Goal: Task Accomplishment & Management: Manage account settings

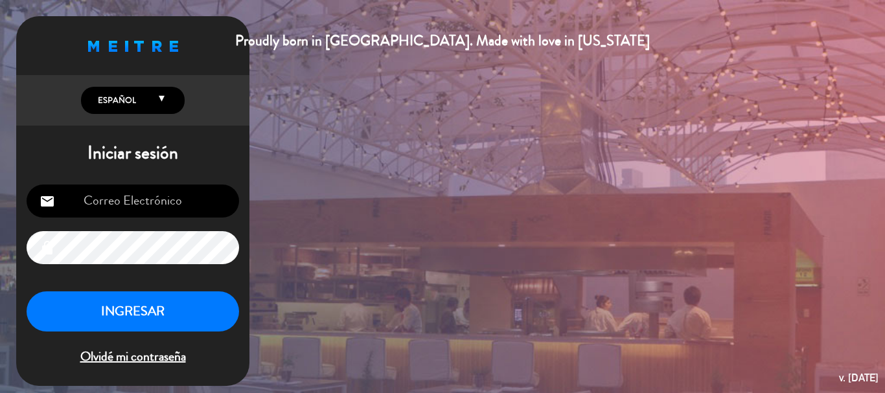
type input "[EMAIL_ADDRESS][DOMAIN_NAME]"
click at [106, 309] on button "INGRESAR" at bounding box center [133, 311] width 212 height 41
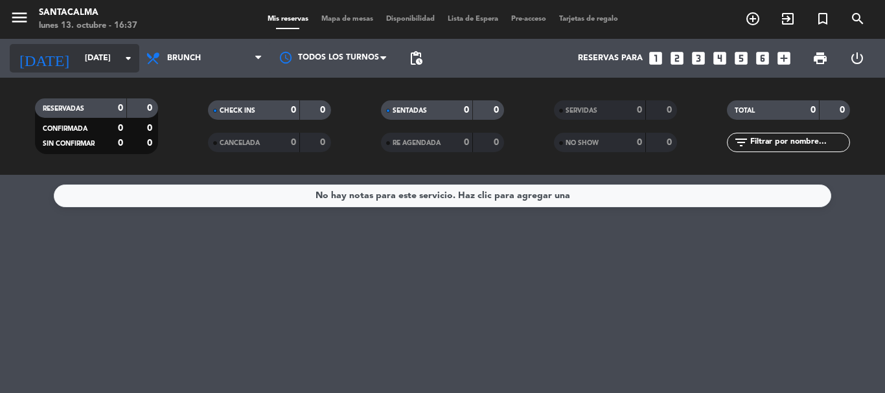
click at [96, 58] on input "[DATE]" at bounding box center [132, 58] width 109 height 22
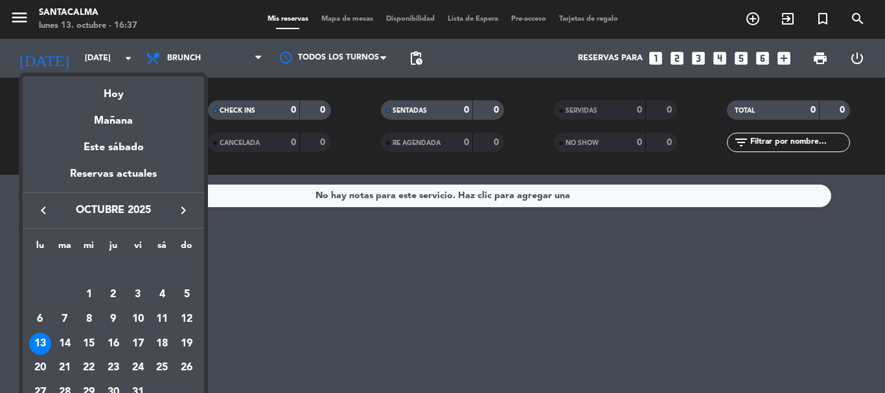
click at [87, 339] on div "15" at bounding box center [89, 344] width 22 height 22
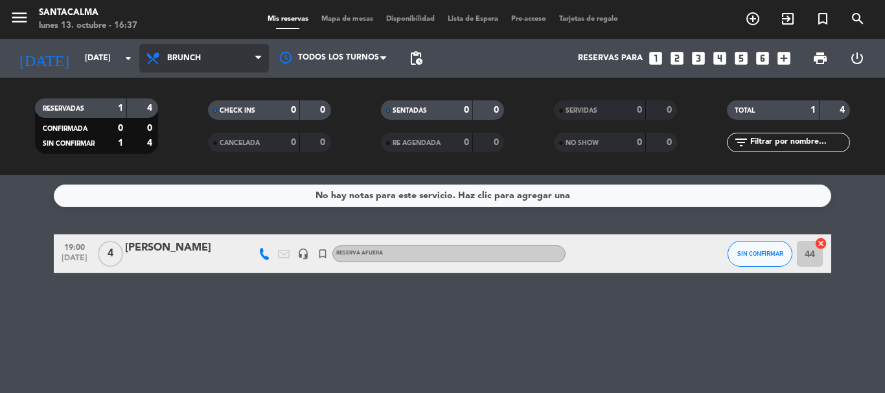
click at [192, 60] on span "Brunch" at bounding box center [184, 58] width 34 height 9
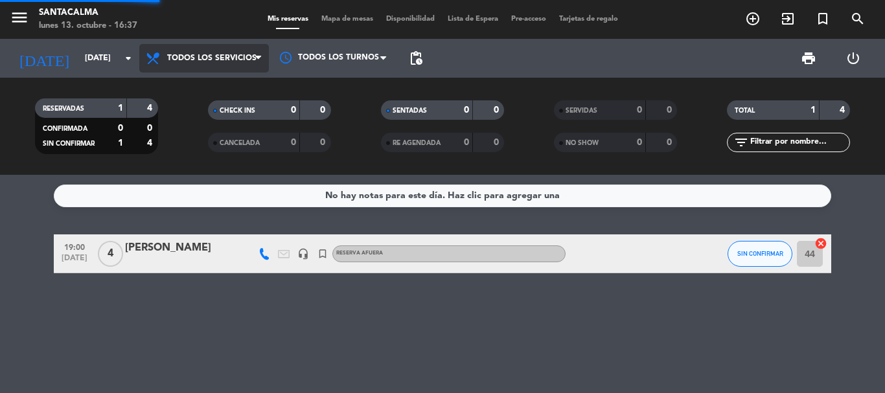
click at [187, 82] on div "menu Santacalma [DATE] 13. octubre - 16:37 Mis reservas Mapa de mesas Disponibi…" at bounding box center [442, 87] width 885 height 175
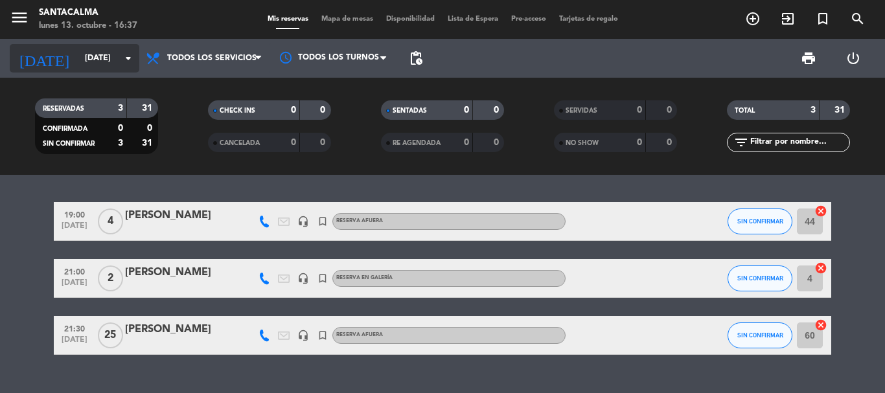
click at [84, 53] on input "[DATE]" at bounding box center [132, 58] width 109 height 22
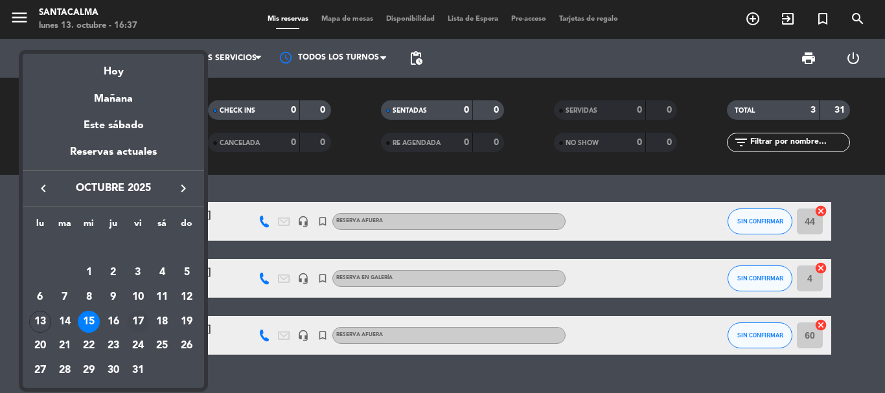
click at [137, 324] on div "17" at bounding box center [138, 322] width 22 height 22
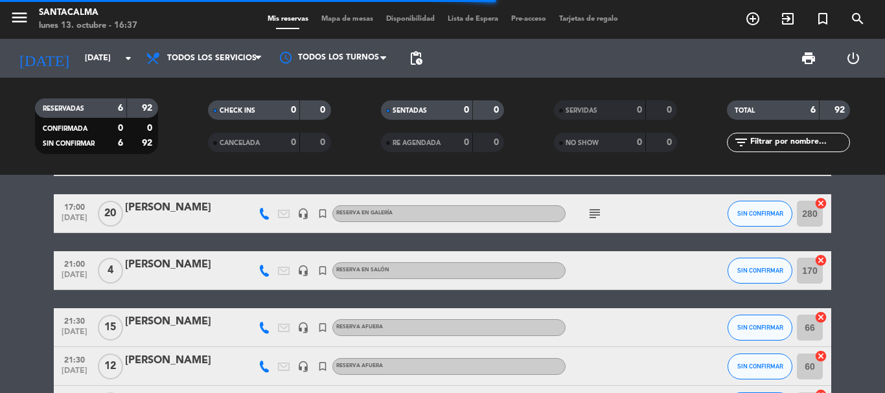
scroll to position [130, 0]
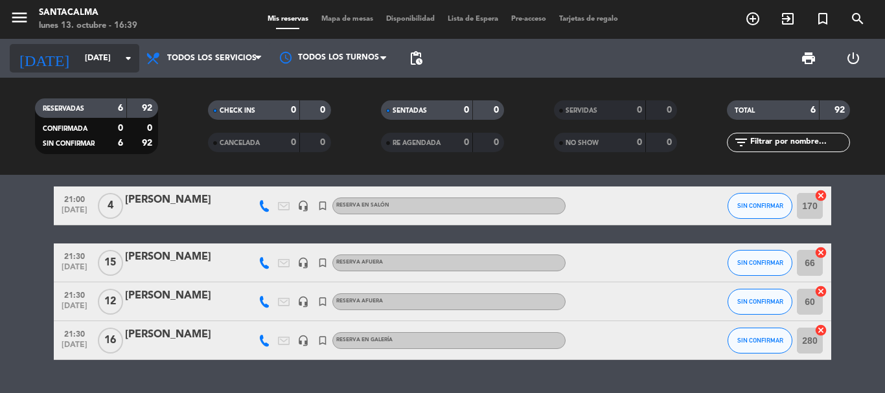
click at [104, 64] on input "[DATE]" at bounding box center [132, 58] width 109 height 22
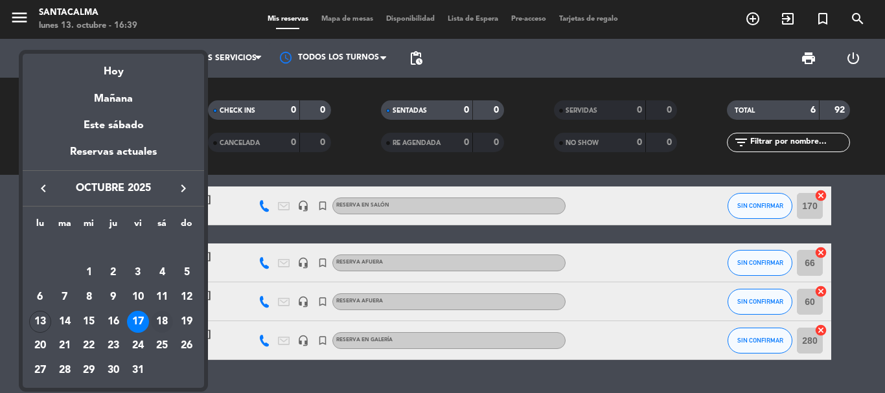
click at [165, 319] on div "18" at bounding box center [162, 322] width 22 height 22
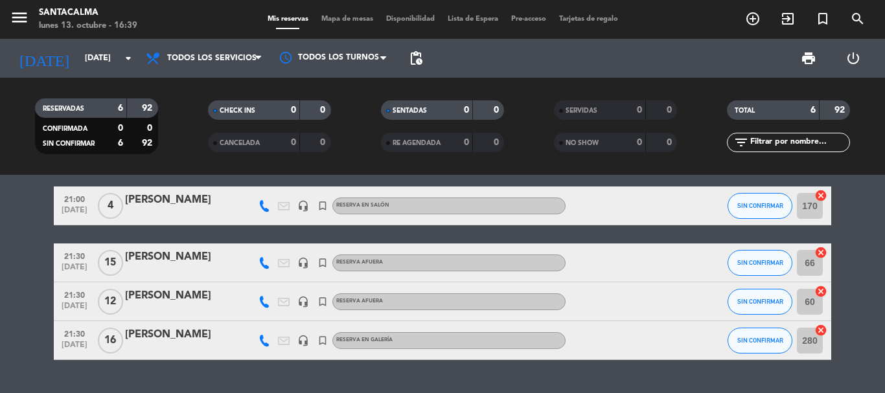
type input "[DATE]"
